Goal: Task Accomplishment & Management: Manage account settings

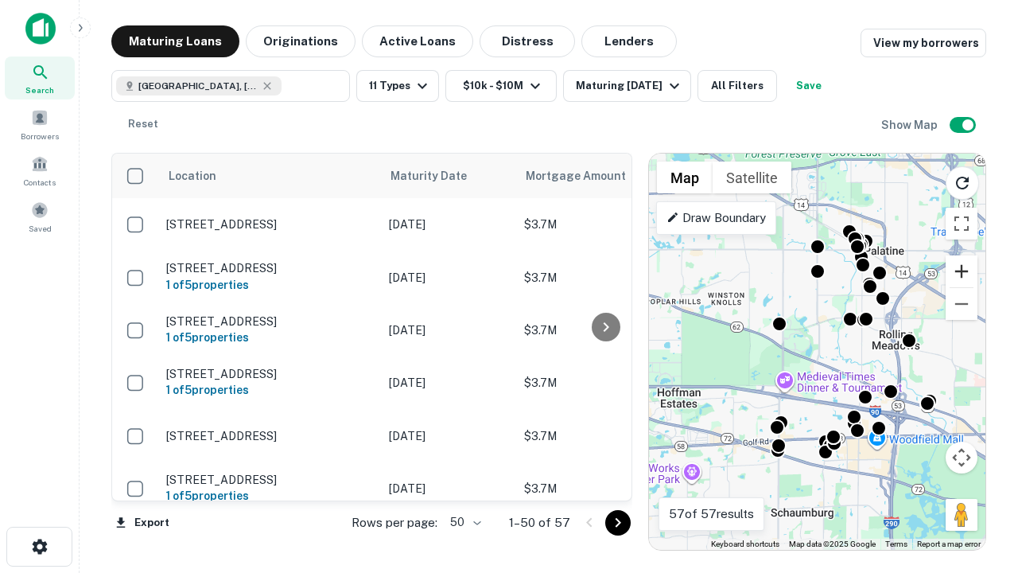
click at [962, 271] on button "Zoom in" at bounding box center [962, 271] width 32 height 32
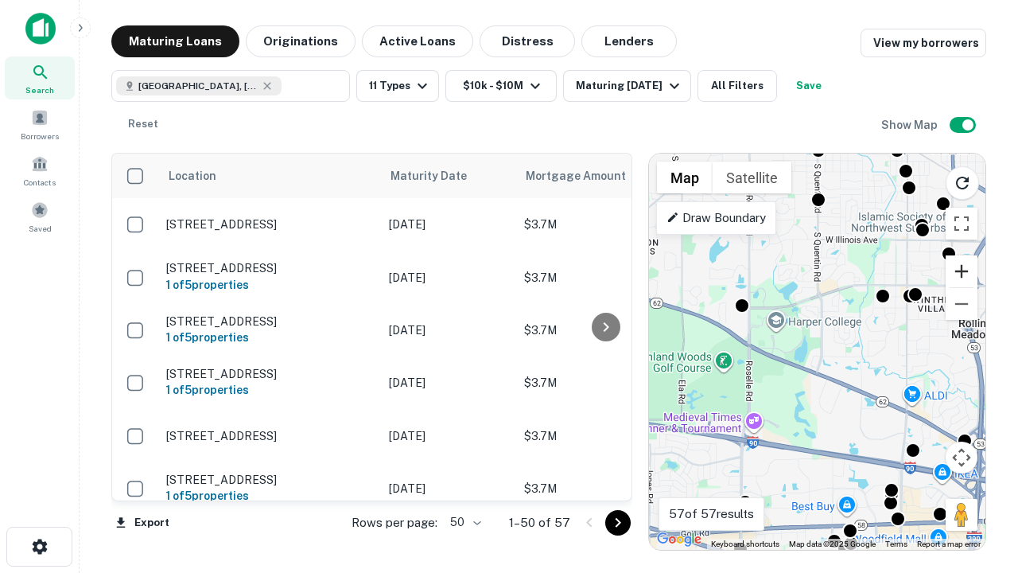
click at [962, 271] on button "Zoom in" at bounding box center [962, 271] width 32 height 32
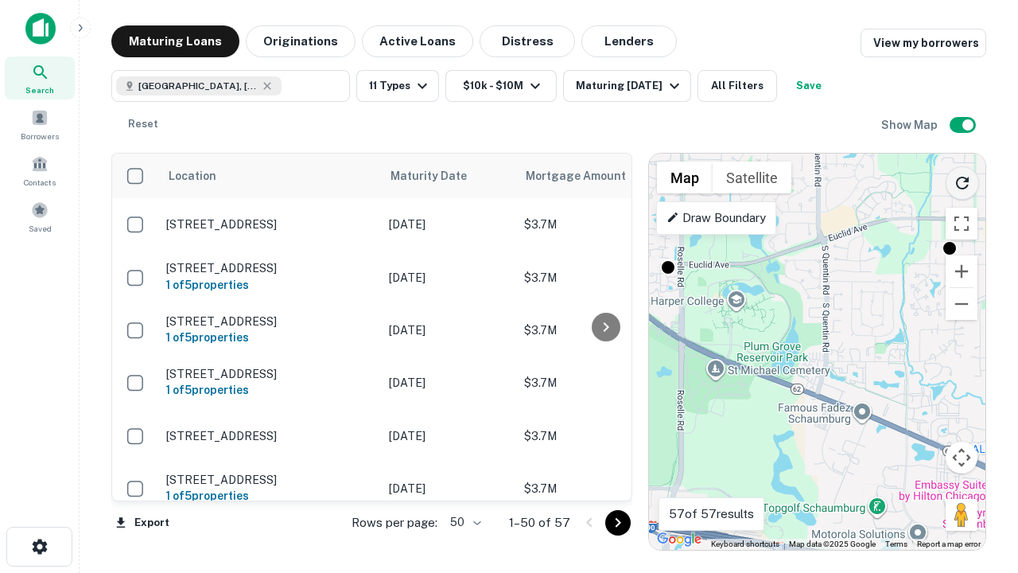
click at [962, 180] on icon "Reload search area" at bounding box center [962, 182] width 19 height 19
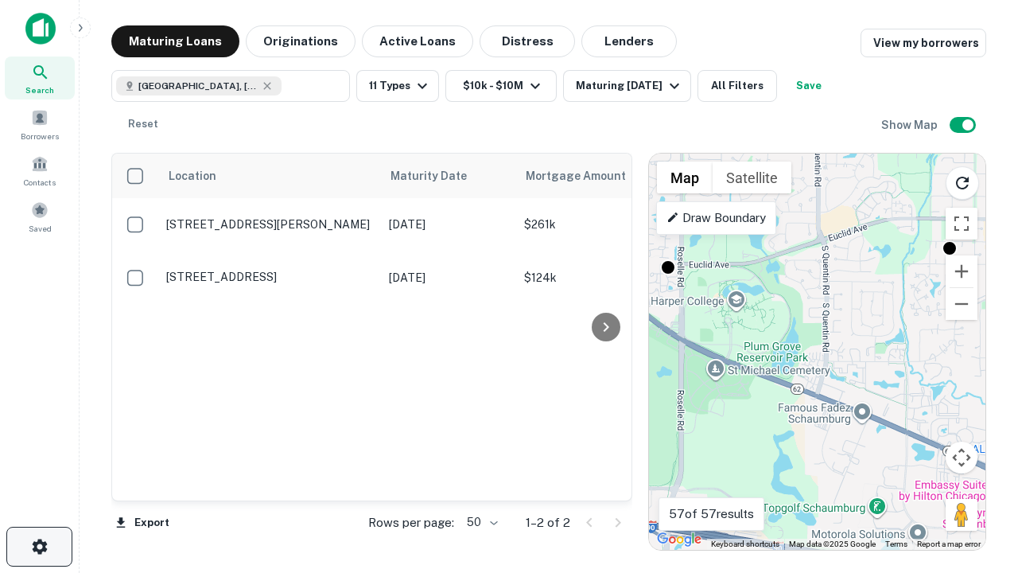
click at [39, 546] on icon "button" at bounding box center [39, 546] width 19 height 19
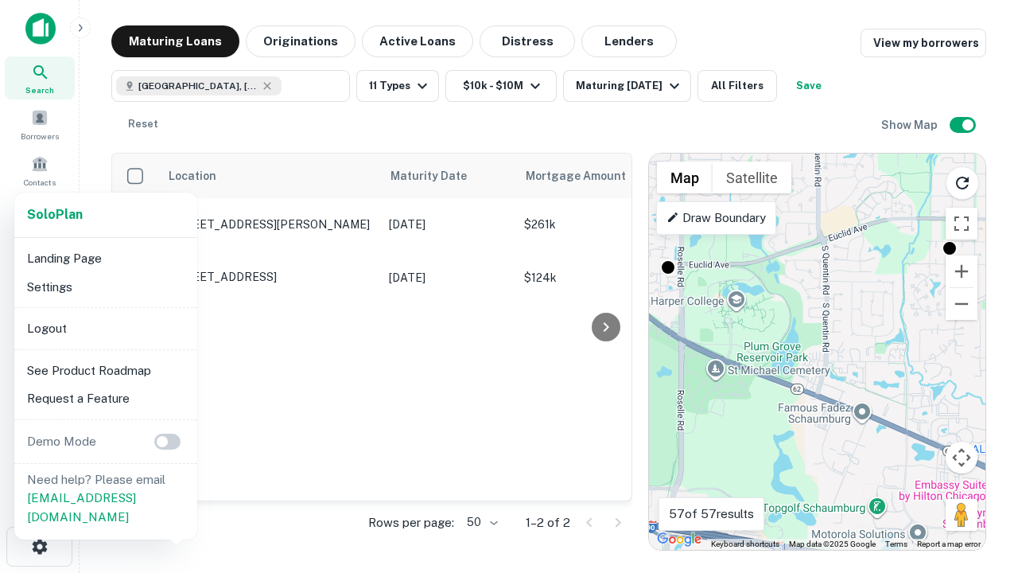
click at [105, 328] on li "Logout" at bounding box center [106, 328] width 170 height 29
